Goal: Find specific page/section: Find specific page/section

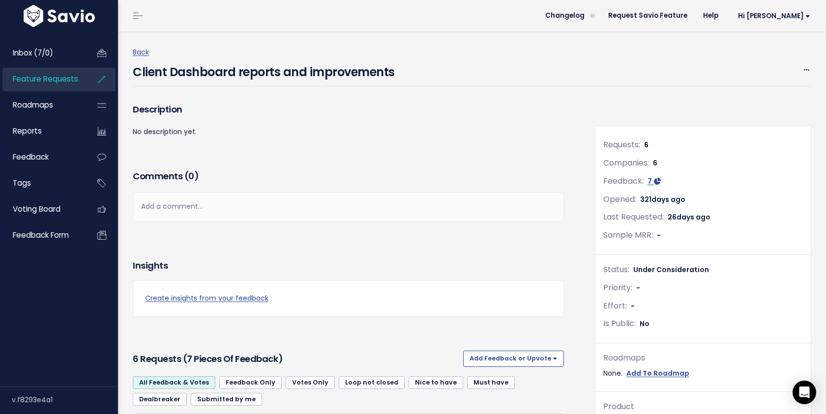
click at [24, 82] on span "Feature Requests" at bounding box center [45, 79] width 65 height 10
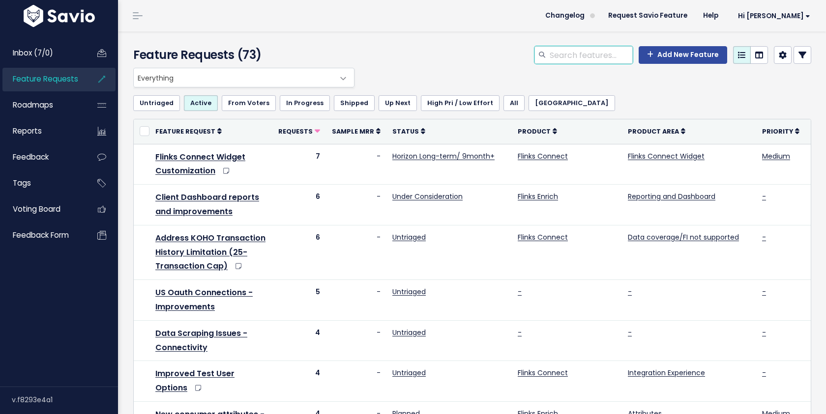
click at [590, 58] on input "search" at bounding box center [590, 55] width 84 height 18
type input "notification"
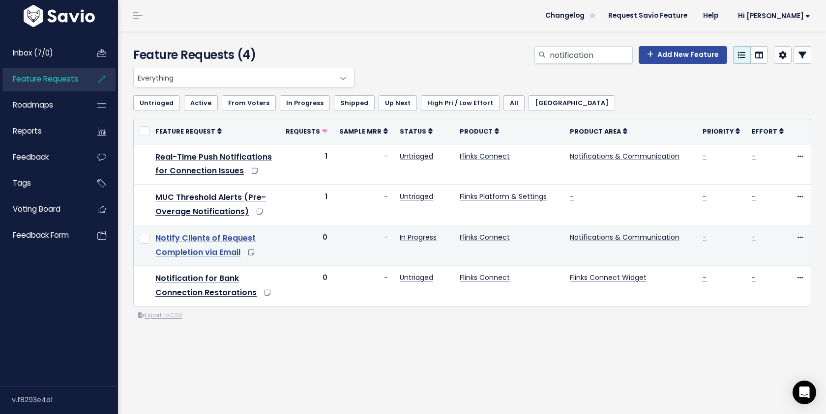
click at [203, 242] on link "Notify Clients of Request Completion via Email" at bounding box center [205, 245] width 100 height 26
